Goal: Information Seeking & Learning: Learn about a topic

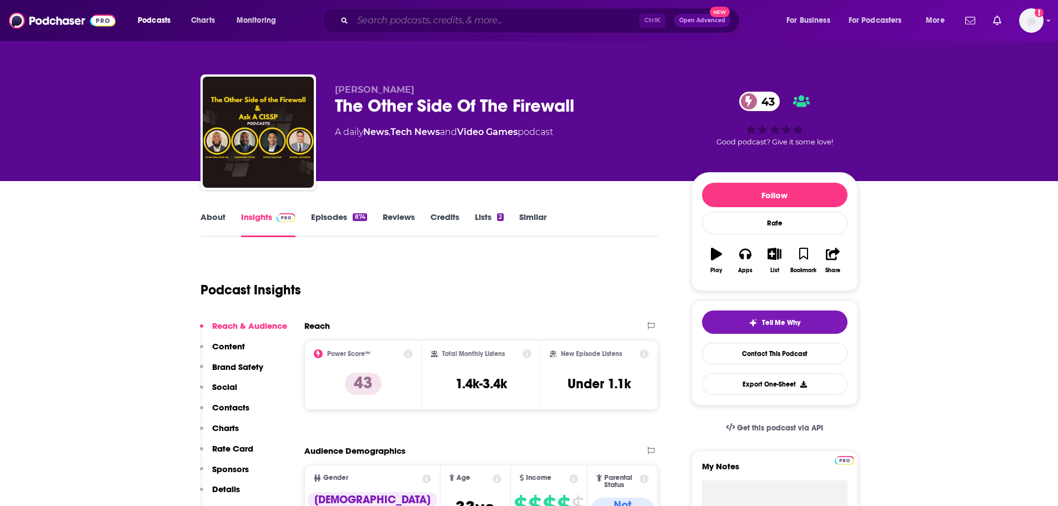
click at [384, 19] on input "Search podcasts, credits, & more..." at bounding box center [496, 21] width 287 height 18
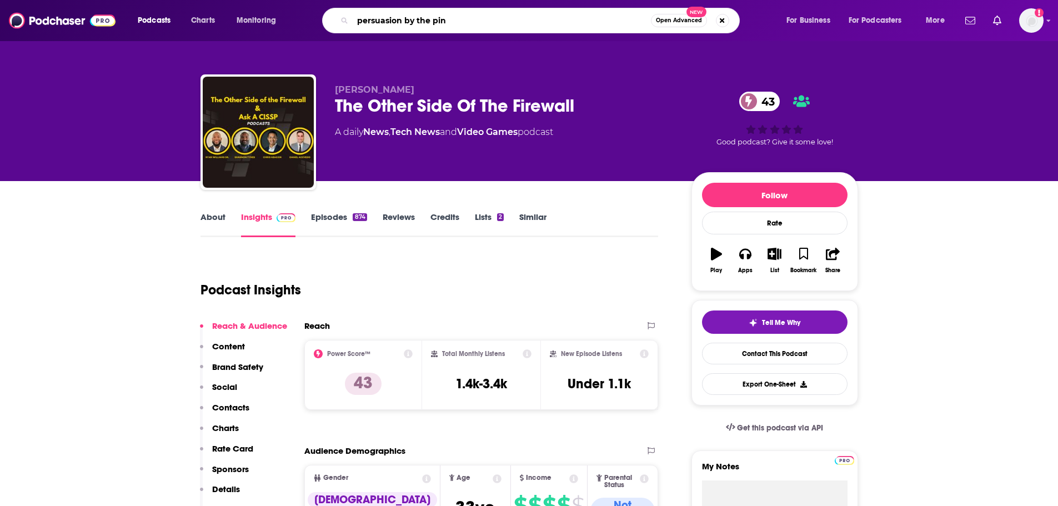
type input "persuasion by the pint"
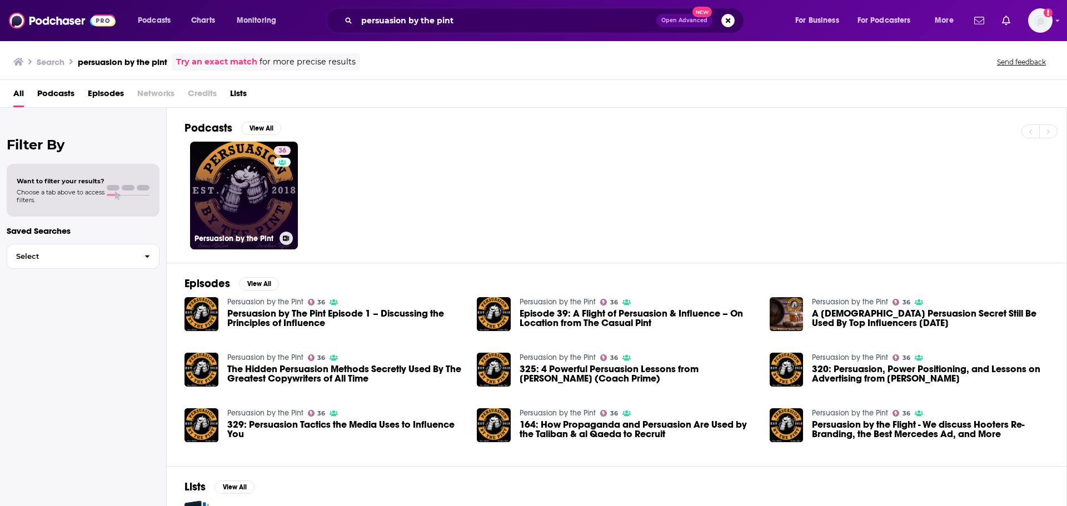
click at [223, 193] on link "36 Persuasion by the Pint" at bounding box center [244, 196] width 108 height 108
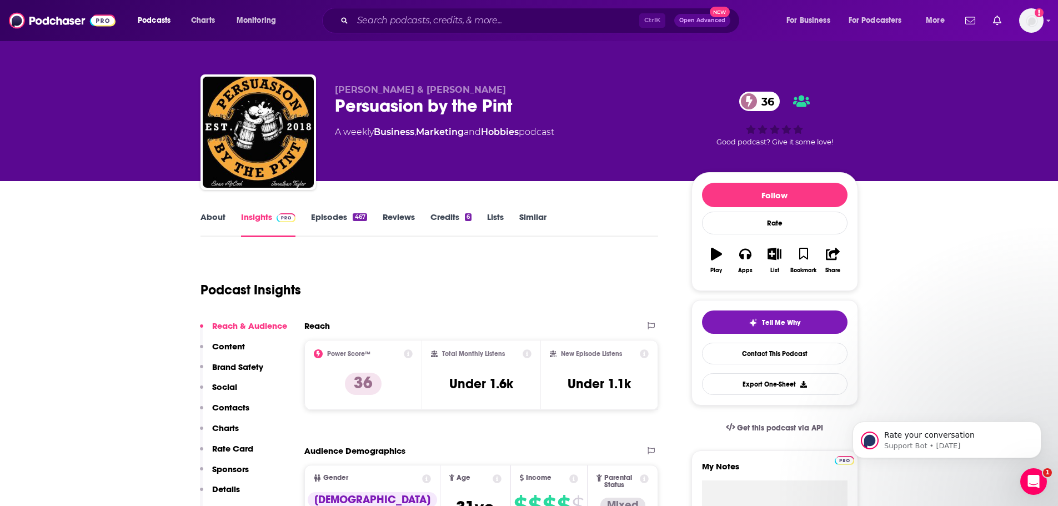
click at [213, 224] on link "About" at bounding box center [213, 225] width 25 height 26
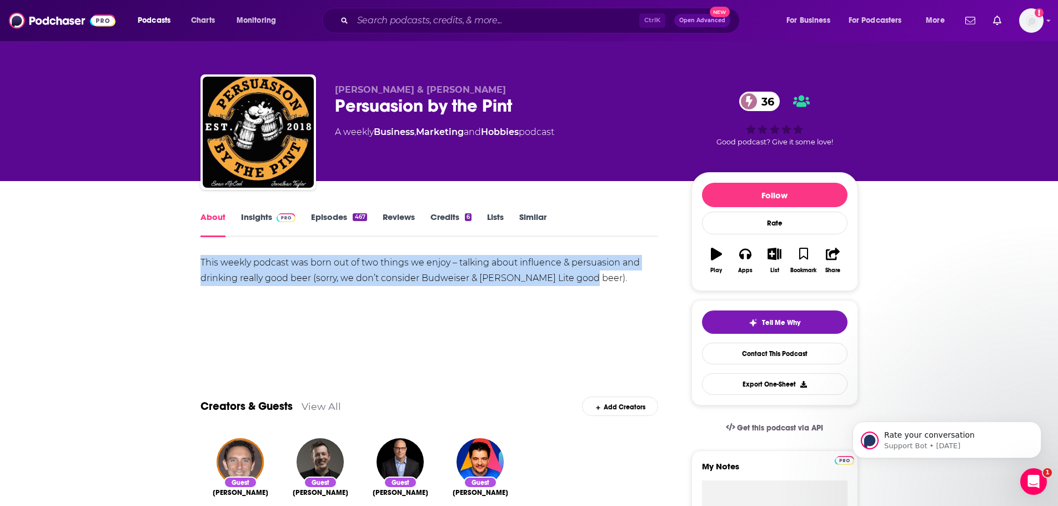
drag, startPoint x: 581, startPoint y: 277, endPoint x: 203, endPoint y: 259, distance: 378.7
click at [203, 259] on div "This weekly podcast was born out of two things we enjoy – talking about influen…" at bounding box center [430, 270] width 458 height 31
copy div "This weekly podcast was born out of two things we enjoy – talking about influen…"
click at [251, 215] on link "Insights" at bounding box center [268, 225] width 55 height 26
